Goal: Task Accomplishment & Management: Complete application form

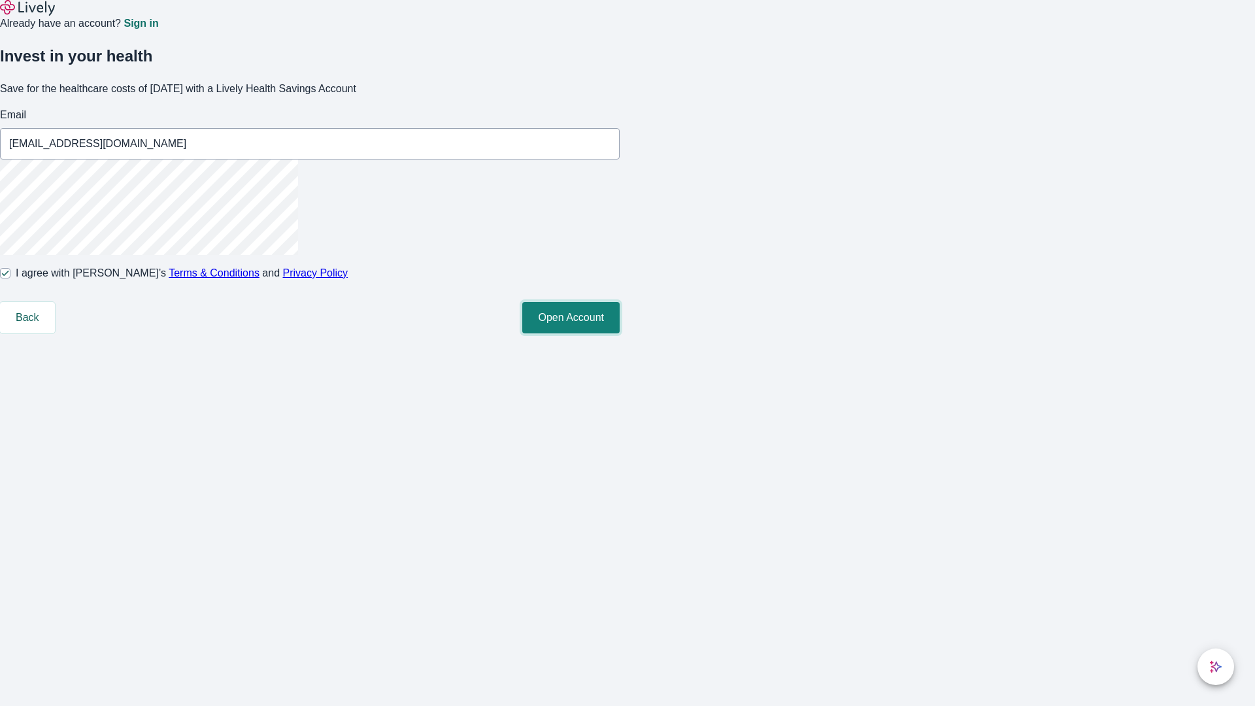
click at [620, 333] on button "Open Account" at bounding box center [570, 317] width 97 height 31
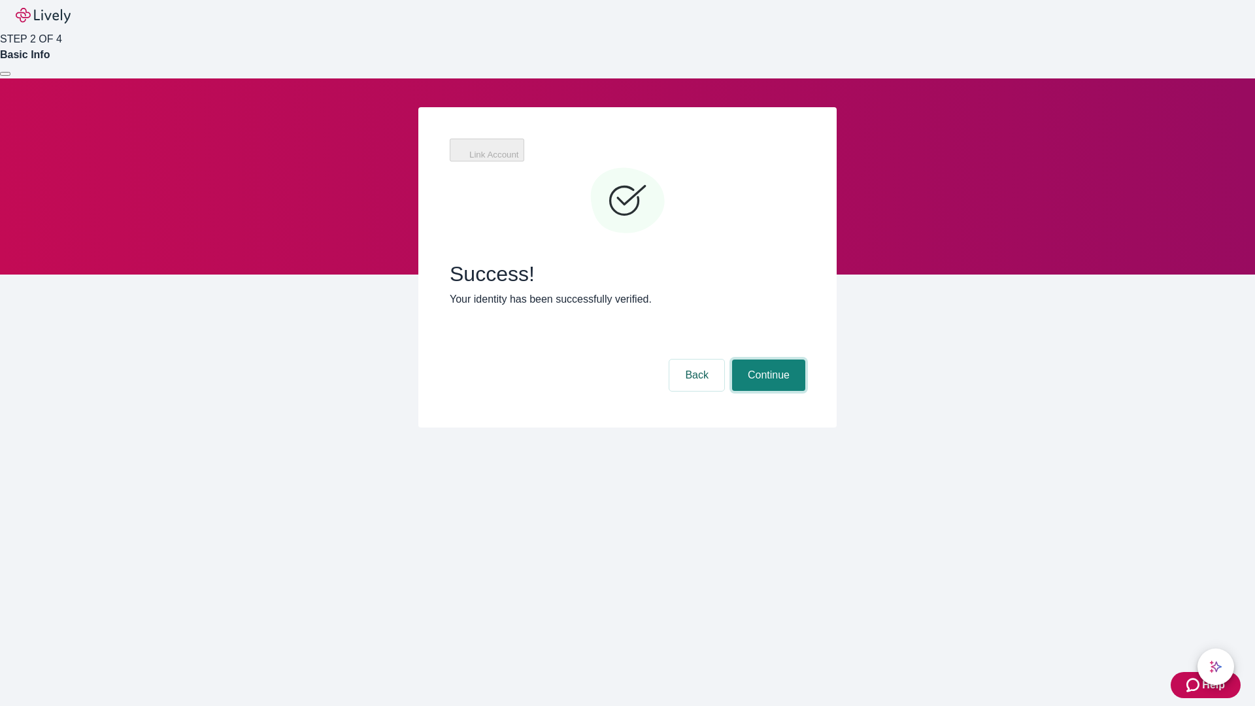
click at [767, 359] on button "Continue" at bounding box center [768, 374] width 73 height 31
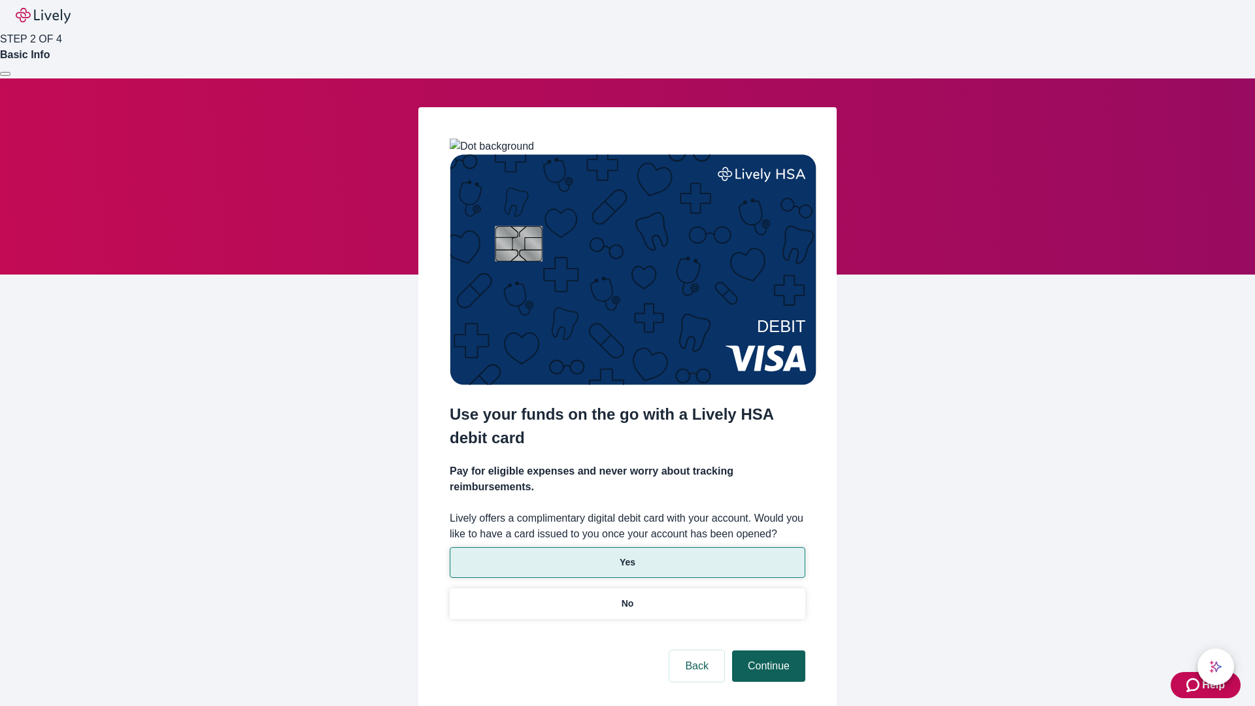
click at [627, 597] on p "No" at bounding box center [628, 604] width 12 height 14
click at [767, 650] on button "Continue" at bounding box center [768, 665] width 73 height 31
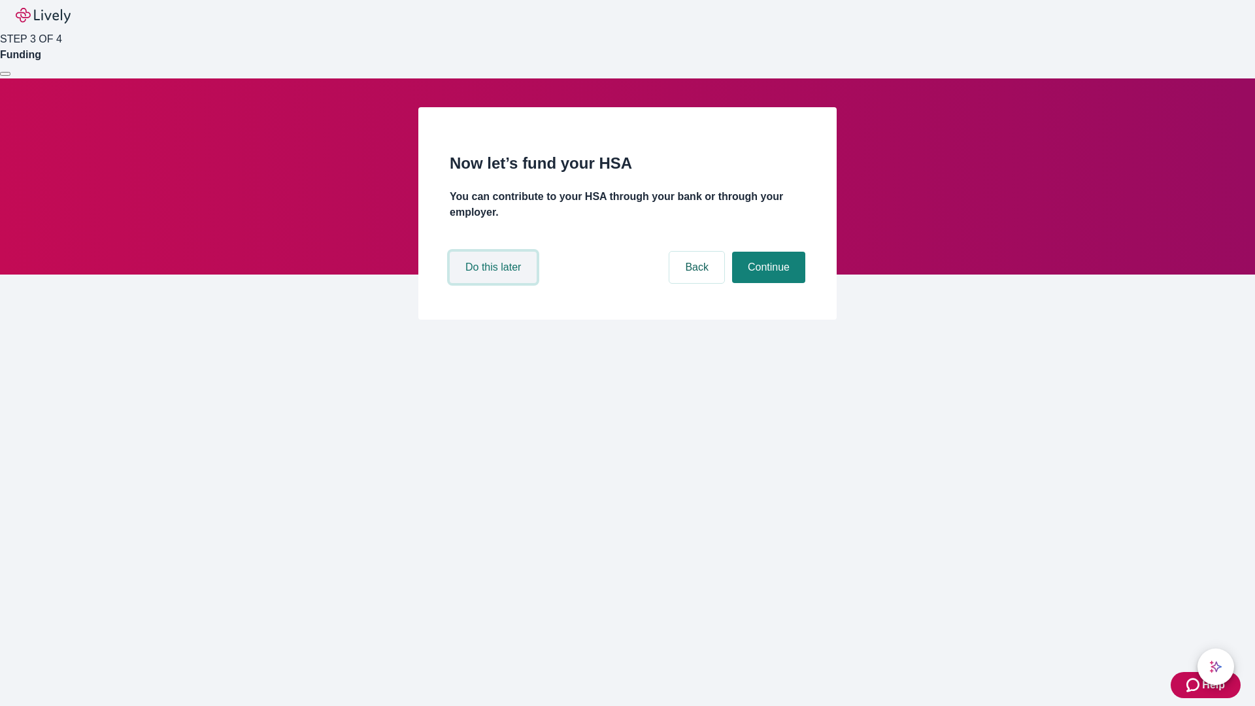
click at [495, 283] on button "Do this later" at bounding box center [493, 267] width 87 height 31
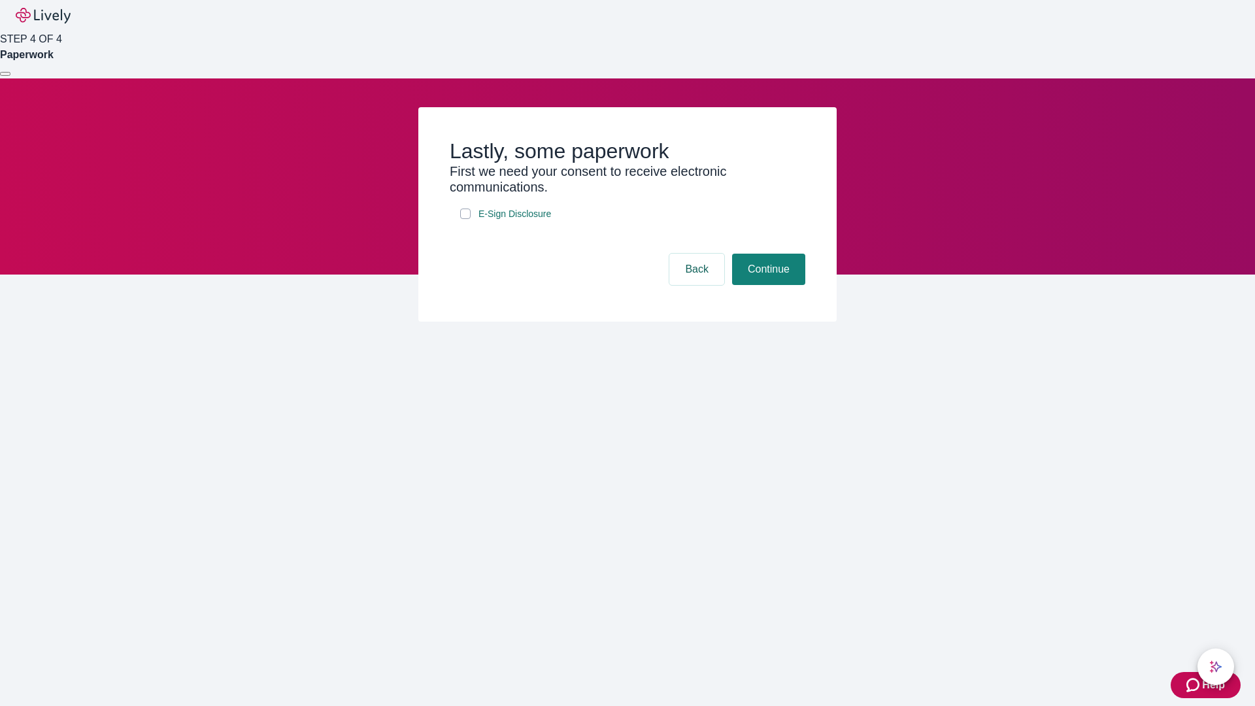
click at [465, 219] on input "E-Sign Disclosure" at bounding box center [465, 213] width 10 height 10
checkbox input "true"
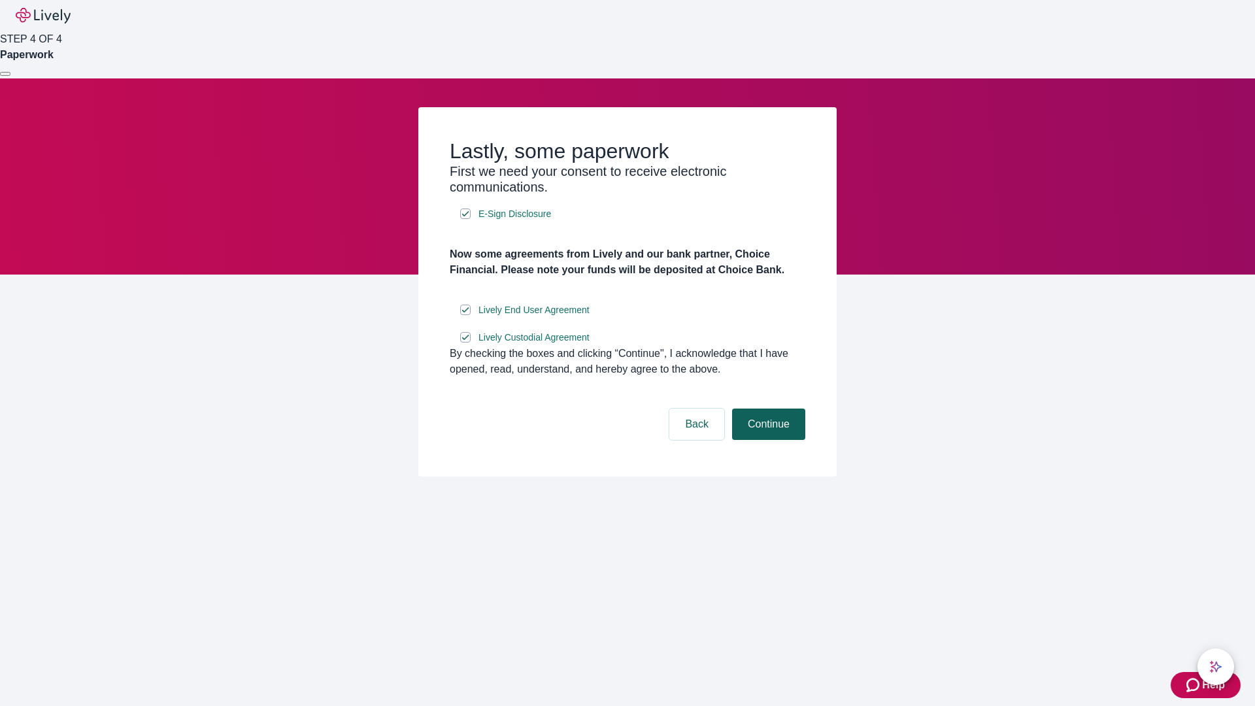
click at [767, 440] on button "Continue" at bounding box center [768, 423] width 73 height 31
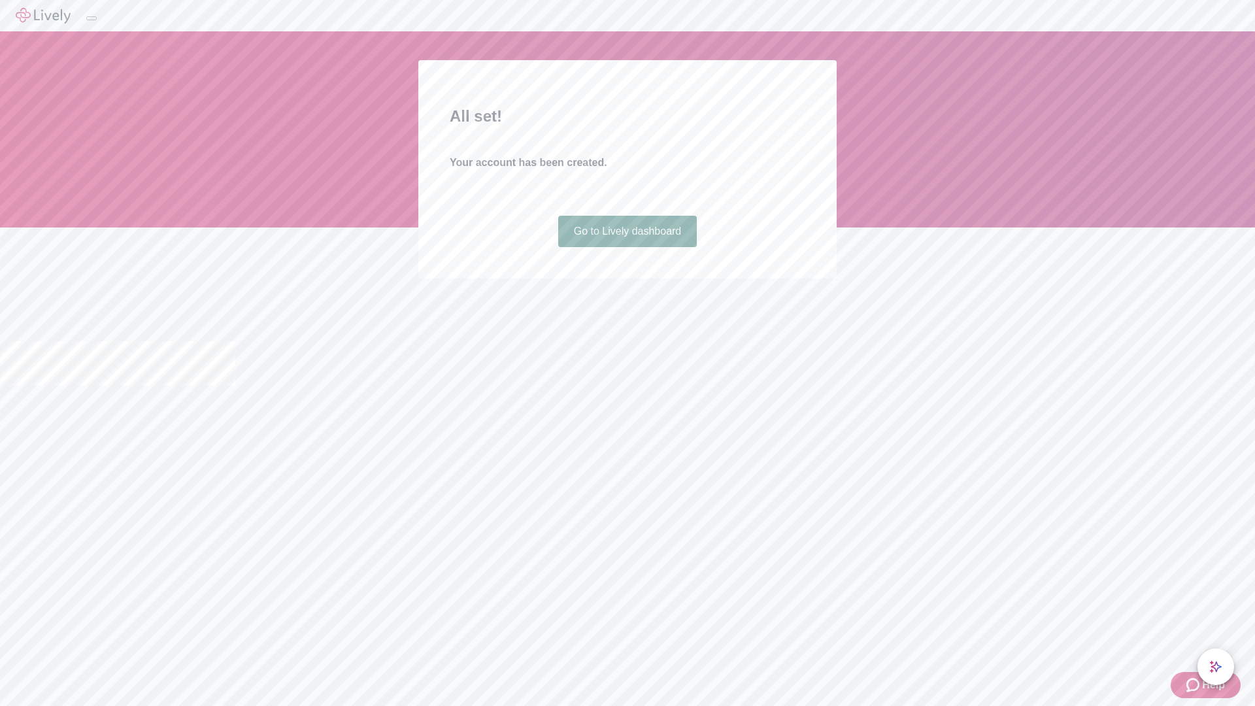
click at [627, 247] on link "Go to Lively dashboard" at bounding box center [627, 231] width 139 height 31
